Goal: Task Accomplishment & Management: Use online tool/utility

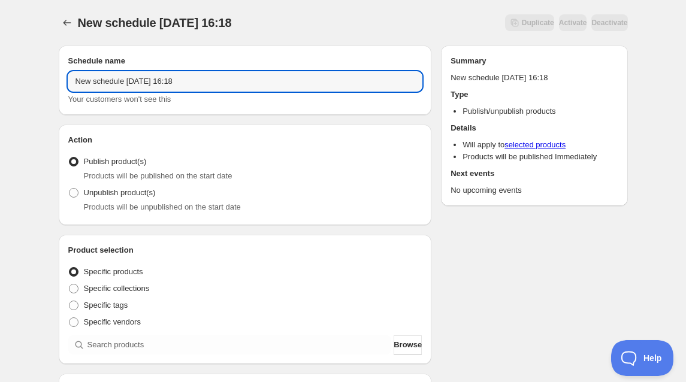
drag, startPoint x: 211, startPoint y: 79, endPoint x: 24, endPoint y: 77, distance: 186.9
type input "Top of the Class Collection [DATE]"
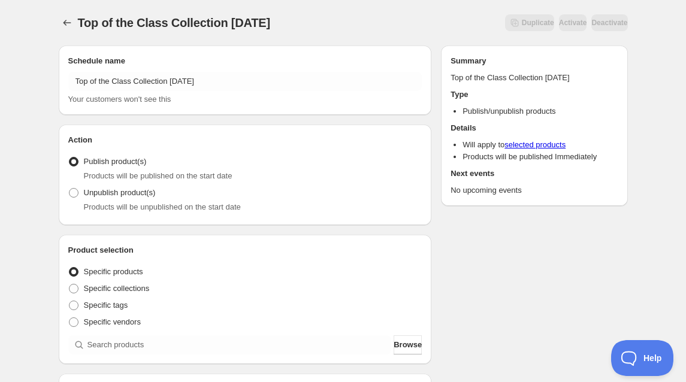
click at [87, 170] on label "Publish product(s)" at bounding box center [107, 161] width 78 height 17
click at [69, 158] on input "Publish product(s)" at bounding box center [69, 157] width 1 height 1
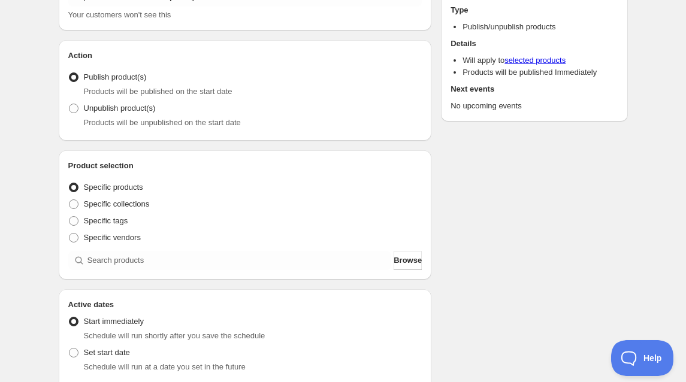
scroll to position [102, 0]
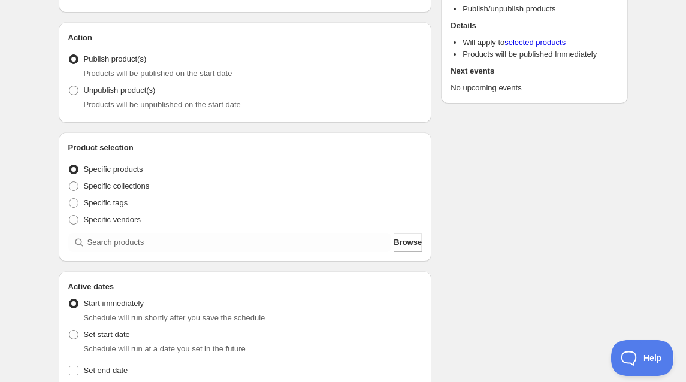
click at [66, 185] on div "Product selection Entity type Specific products Specific collections Specific t…" at bounding box center [245, 196] width 373 height 129
click at [76, 186] on span at bounding box center [74, 187] width 10 height 10
click at [69, 182] on input "Specific collections" at bounding box center [69, 182] width 1 height 1
radio input "true"
click at [76, 203] on span at bounding box center [74, 203] width 10 height 10
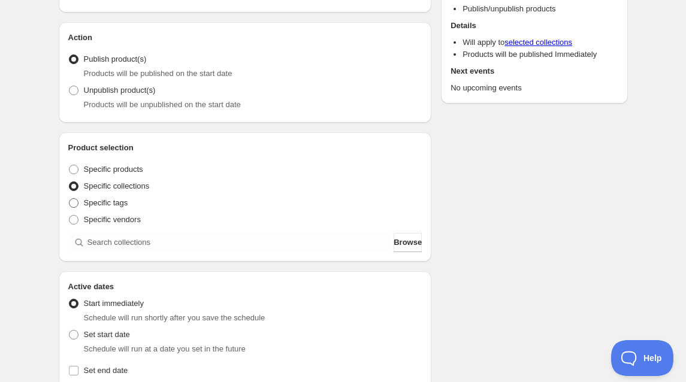
click at [69, 199] on input "Specific tags" at bounding box center [69, 198] width 1 height 1
radio input "true"
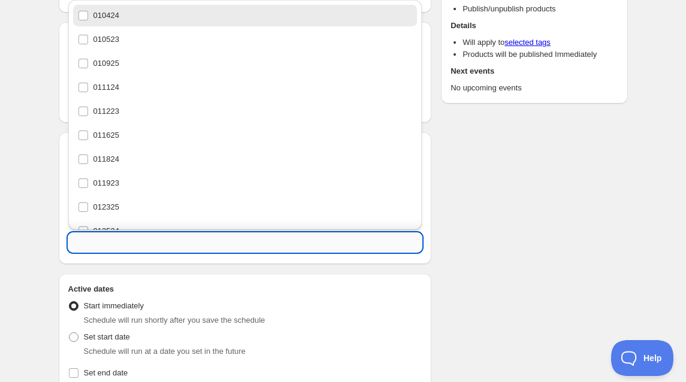
click at [141, 237] on input "text" at bounding box center [245, 242] width 354 height 19
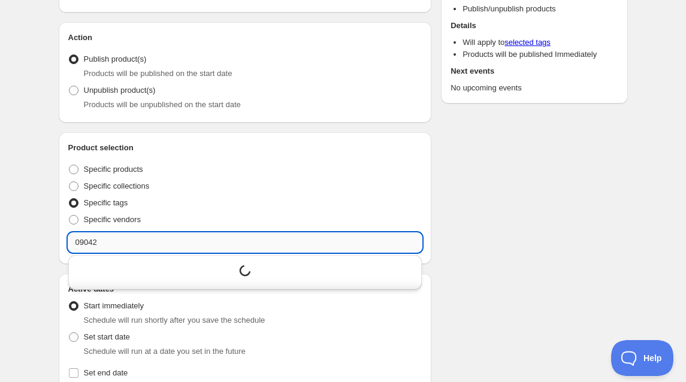
type input "090425"
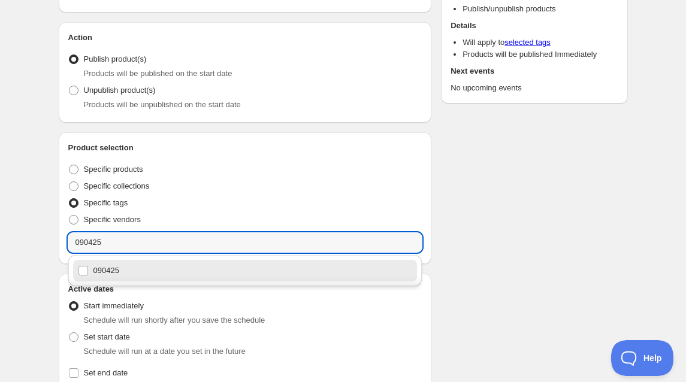
click at [84, 270] on div "090425" at bounding box center [245, 270] width 335 height 17
checkbox input "true"
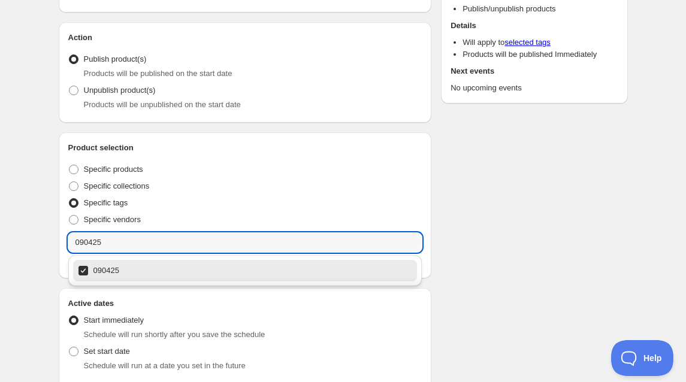
type input "090425"
click at [483, 219] on div "Schedule name Top of the Class Collection [DATE] Your customers won't see this …" at bounding box center [338, 369] width 579 height 870
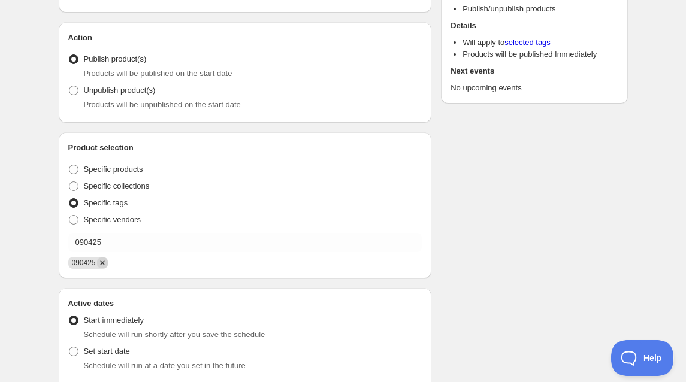
click at [104, 265] on icon "Remove 090425" at bounding box center [102, 263] width 11 height 11
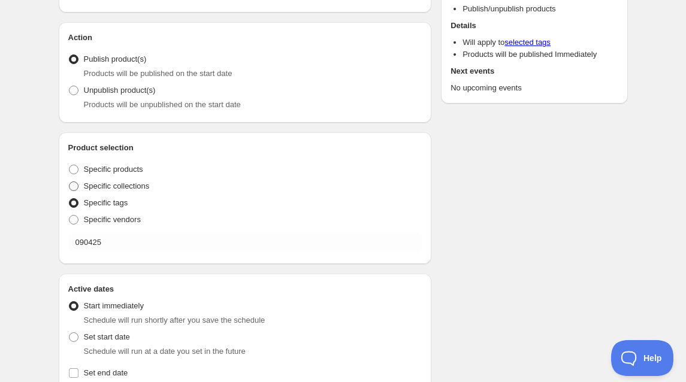
click at [72, 188] on span at bounding box center [74, 187] width 10 height 10
click at [69, 182] on input "Specific collections" at bounding box center [69, 182] width 1 height 1
radio input "true"
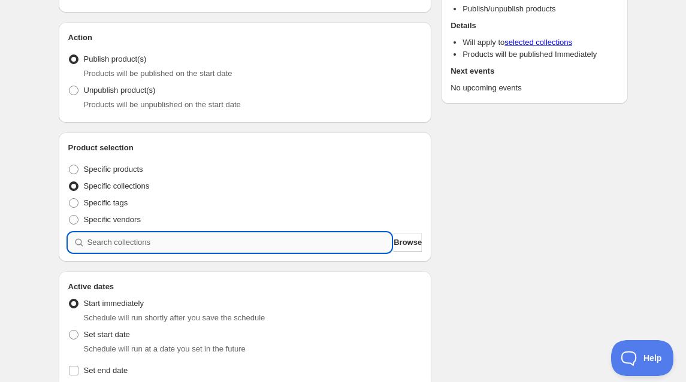
click at [152, 246] on input "search" at bounding box center [239, 242] width 304 height 19
type input "o"
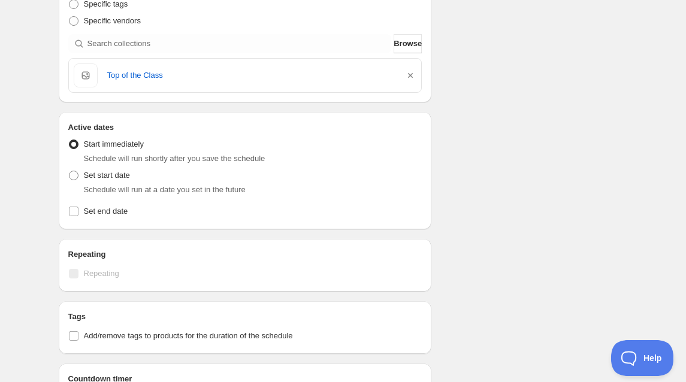
scroll to position [303, 0]
click at [72, 176] on span at bounding box center [74, 175] width 10 height 10
click at [69, 170] on input "Set start date" at bounding box center [69, 170] width 1 height 1
radio input "true"
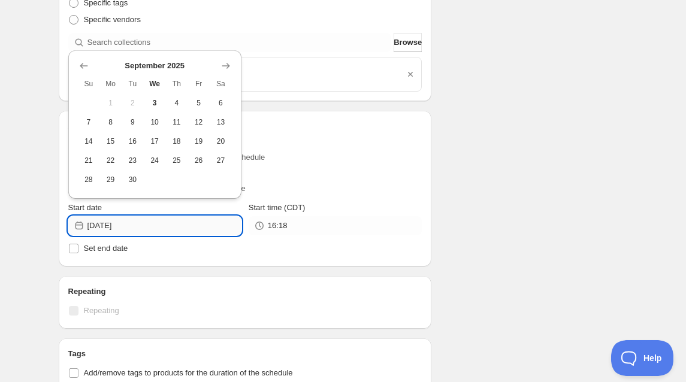
click at [133, 230] on input "[DATE]" at bounding box center [164, 225] width 154 height 19
click at [175, 103] on span "4" at bounding box center [177, 103] width 13 height 10
type input "[DATE]"
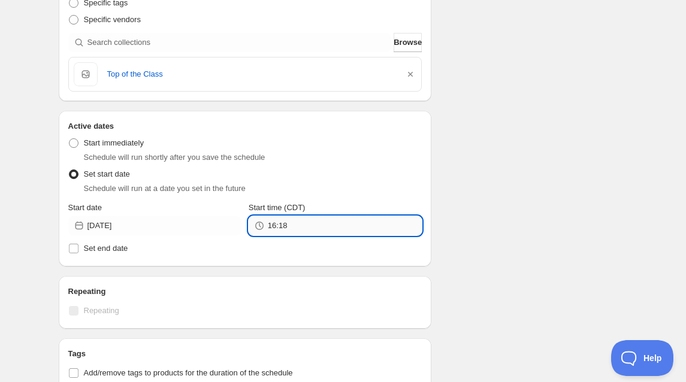
click at [274, 226] on input "16:18" at bounding box center [345, 225] width 154 height 19
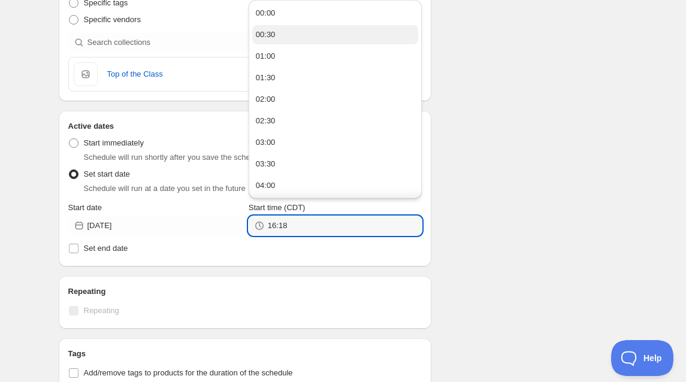
click at [305, 34] on button "00:30" at bounding box center [335, 34] width 166 height 19
type input "00:30"
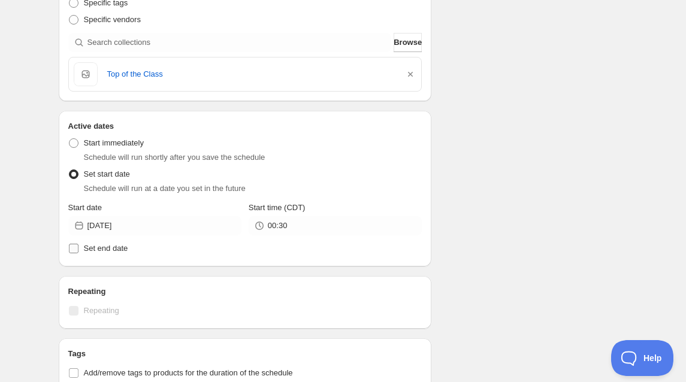
click at [77, 246] on input "Set end date" at bounding box center [74, 249] width 10 height 10
checkbox input "true"
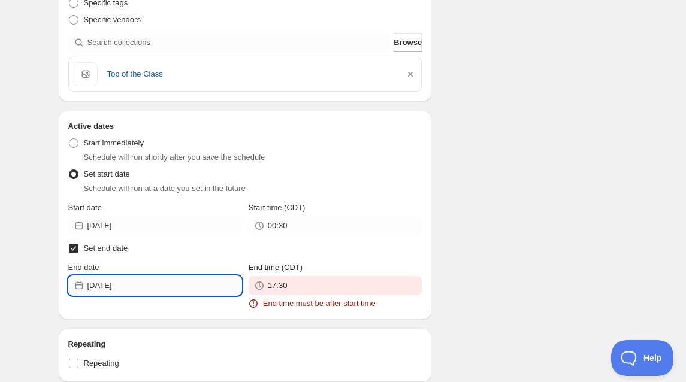
click at [117, 284] on input "[DATE]" at bounding box center [164, 285] width 154 height 19
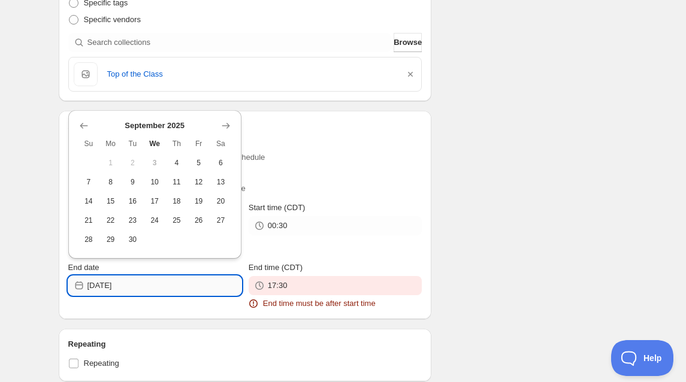
click at [103, 286] on input "[DATE]" at bounding box center [164, 285] width 154 height 19
click at [104, 286] on input "[DATE]" at bounding box center [164, 285] width 154 height 19
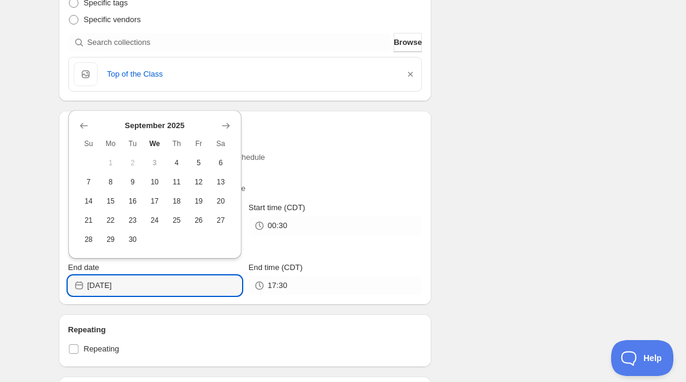
type input "[DATE]"
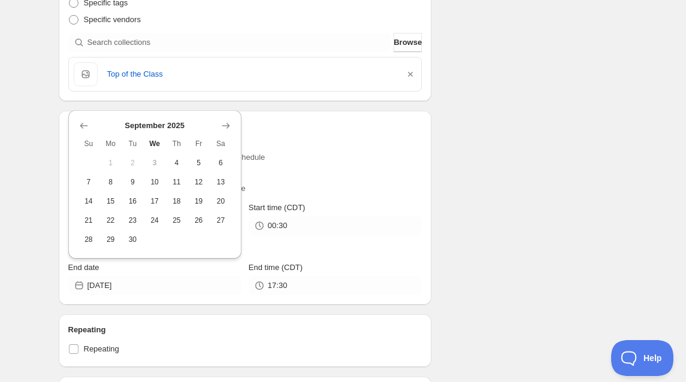
click at [243, 298] on div "Active dates Active Date Type Start immediately Schedule will run shortly after…" at bounding box center [245, 208] width 373 height 194
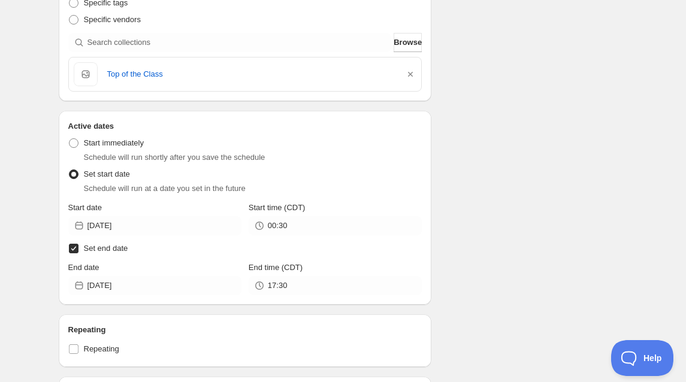
click at [69, 250] on input "Set end date" at bounding box center [74, 249] width 10 height 10
checkbox input "false"
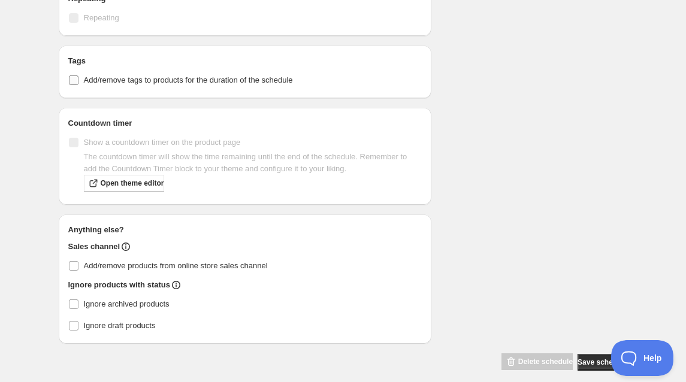
scroll to position [608, 0]
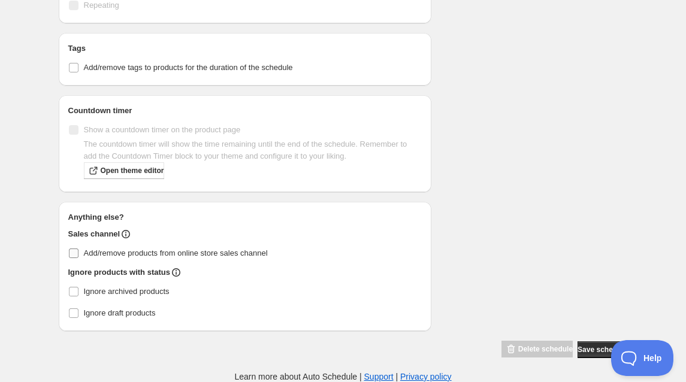
click at [74, 252] on input "Add/remove products from online store sales channel" at bounding box center [74, 254] width 10 height 10
checkbox input "true"
click at [577, 349] on span "Save schedule" at bounding box center [602, 350] width 50 height 10
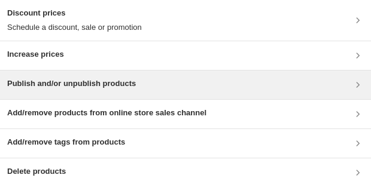
click at [86, 75] on div "Publish and/or unpublish products" at bounding box center [185, 85] width 371 height 29
